Goal: Navigation & Orientation: Find specific page/section

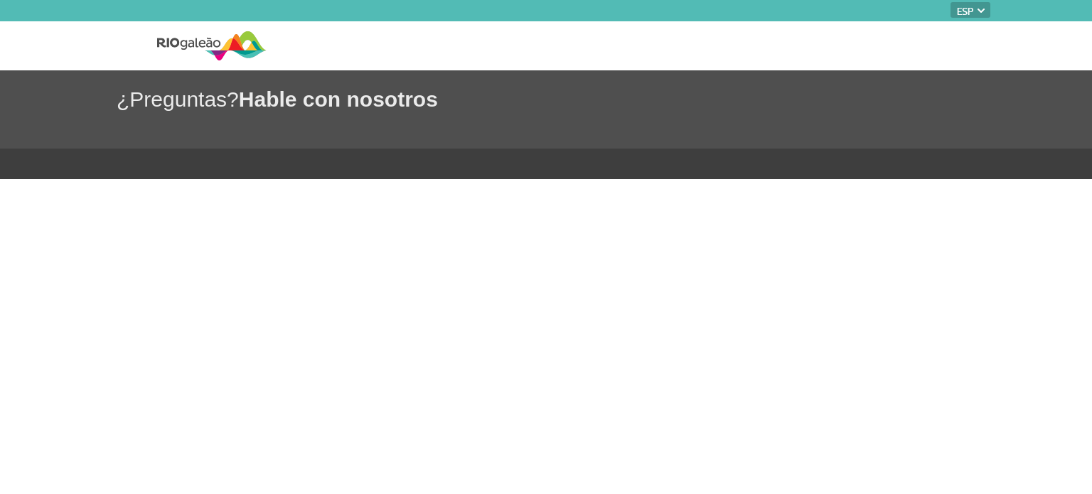
click at [968, 14] on select "PT ENG ESP" at bounding box center [971, 10] width 40 height 16
select select "pt-BR"
click at [951, 2] on select "PT ENG ESP" at bounding box center [971, 10] width 40 height 16
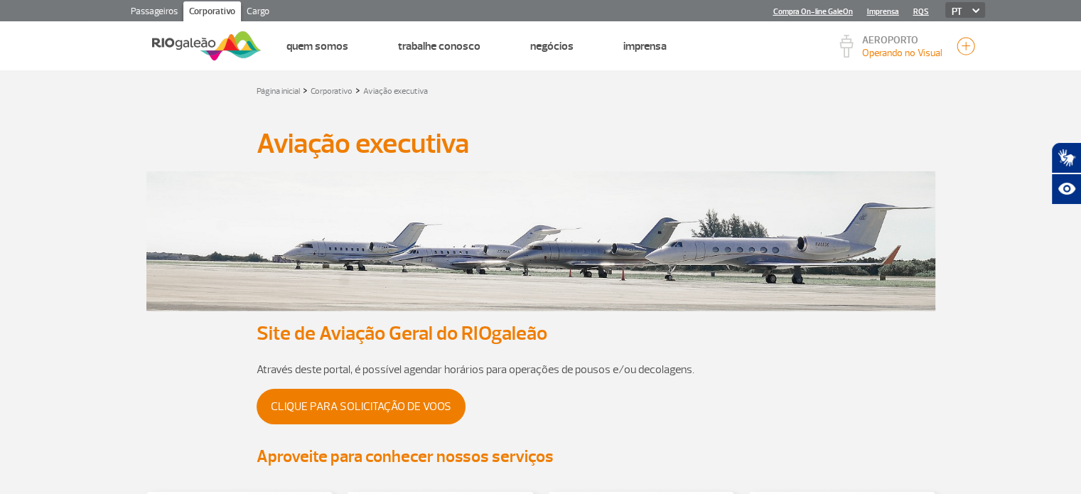
click at [108, 301] on section at bounding box center [540, 243] width 1081 height 160
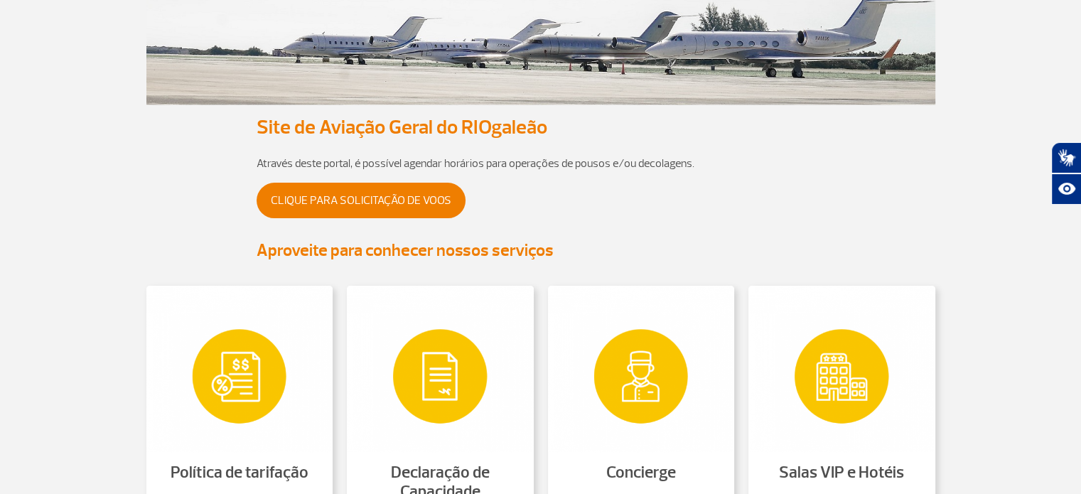
scroll to position [213, 0]
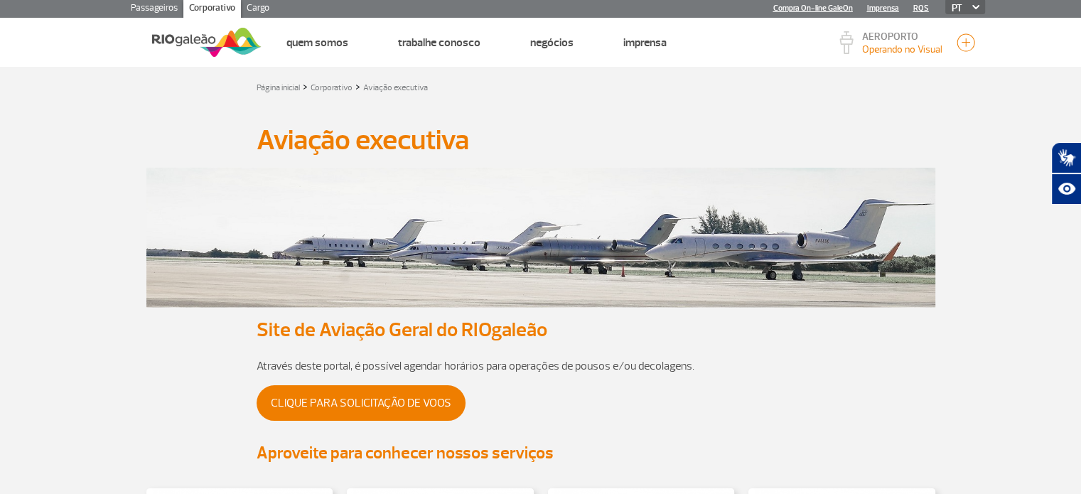
scroll to position [0, 0]
